Goal: Information Seeking & Learning: Check status

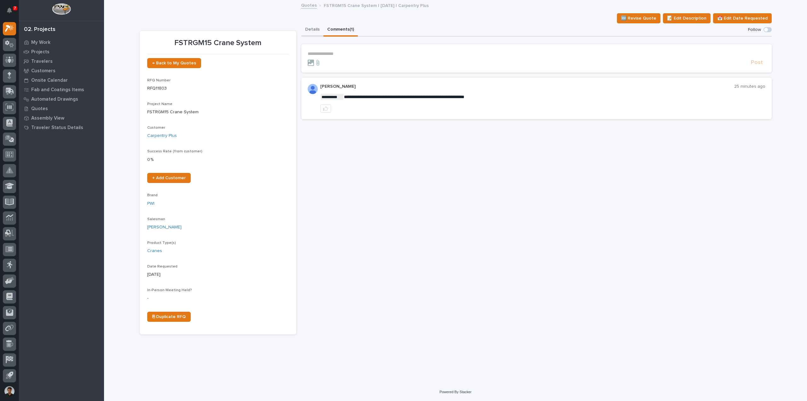
click at [310, 33] on button "Details" at bounding box center [312, 29] width 22 height 13
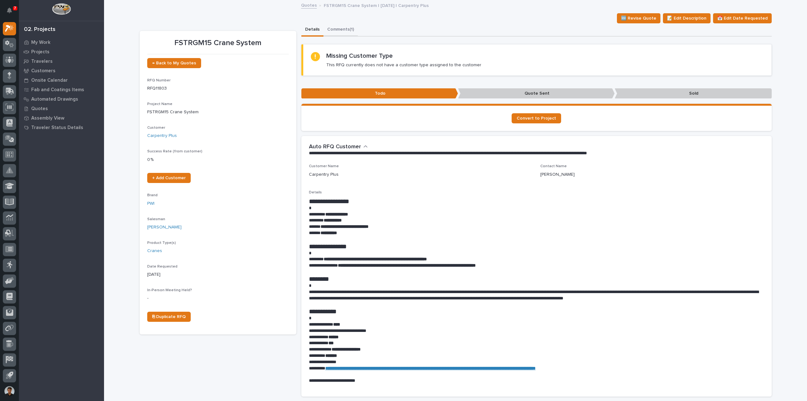
click at [348, 35] on button "Comments (1)" at bounding box center [341, 29] width 34 height 13
